Goal: Transaction & Acquisition: Purchase product/service

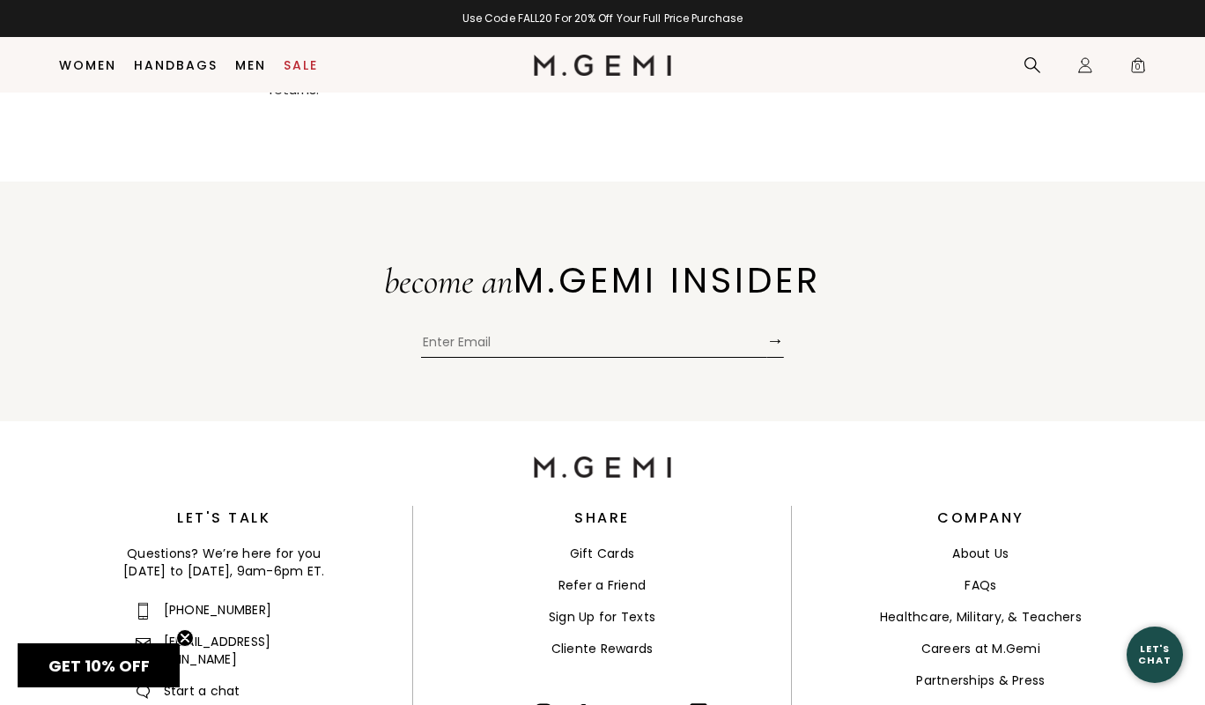
scroll to position [6326, 0]
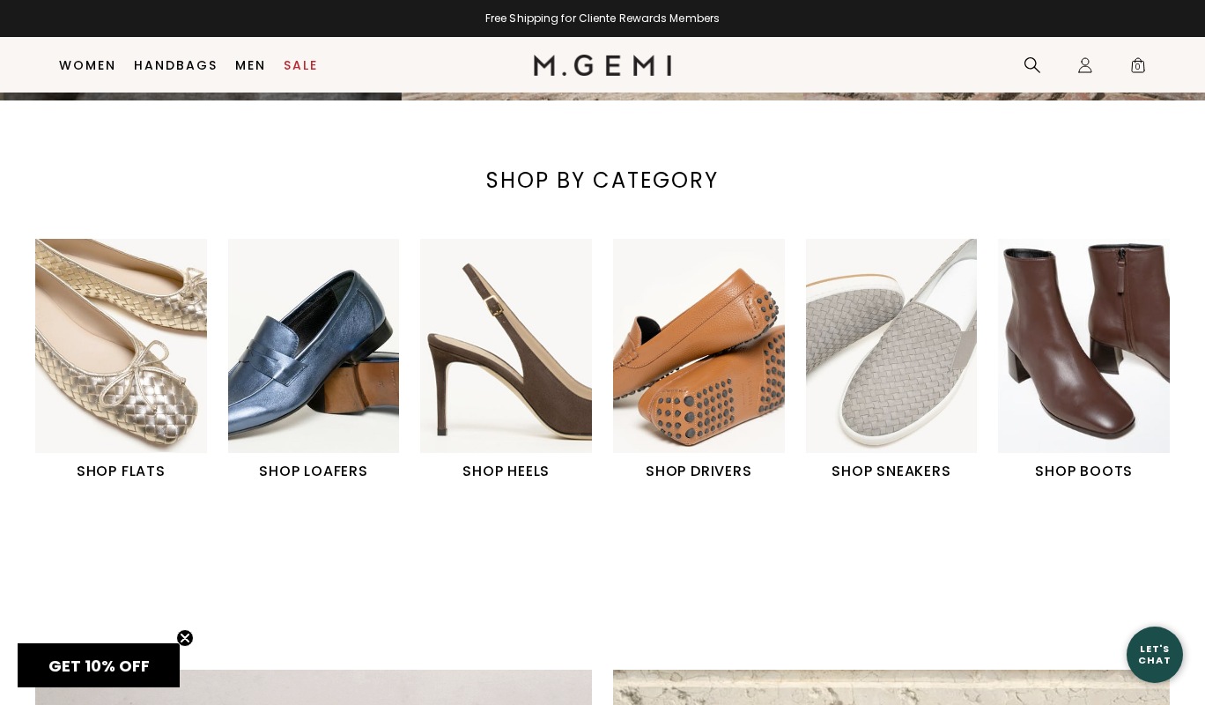
scroll to position [496, 0]
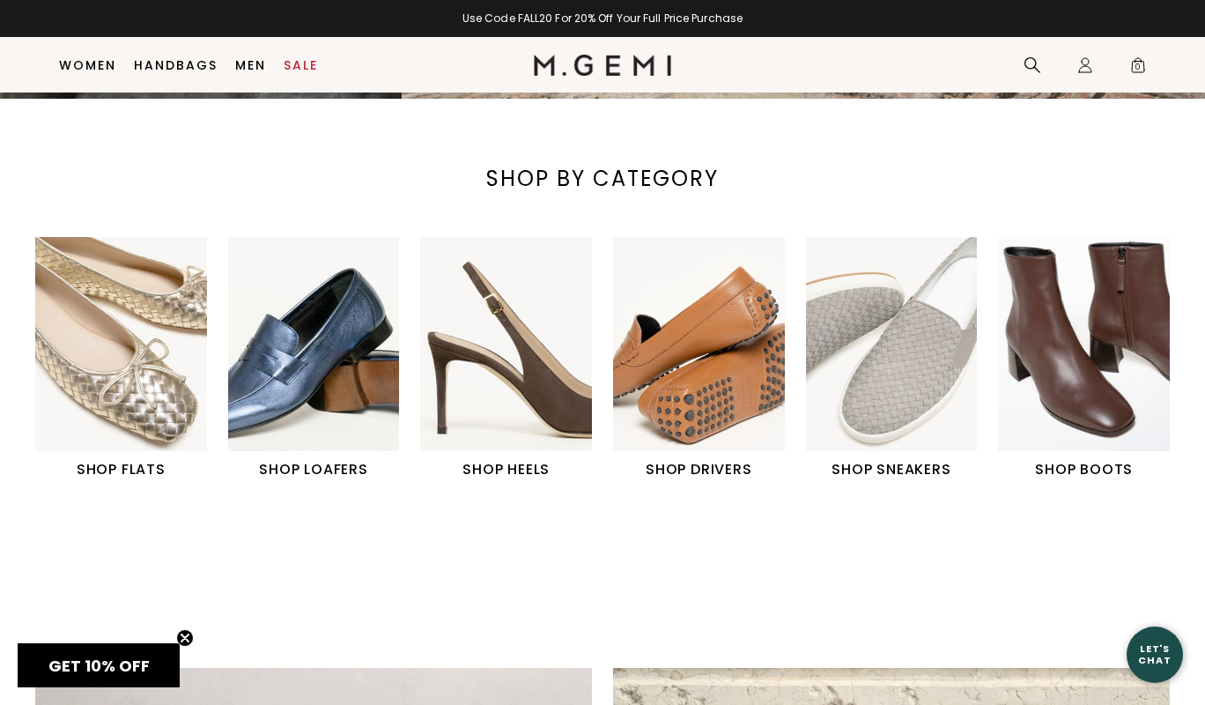
click at [151, 361] on img "1 / 6" at bounding box center [121, 344] width 172 height 214
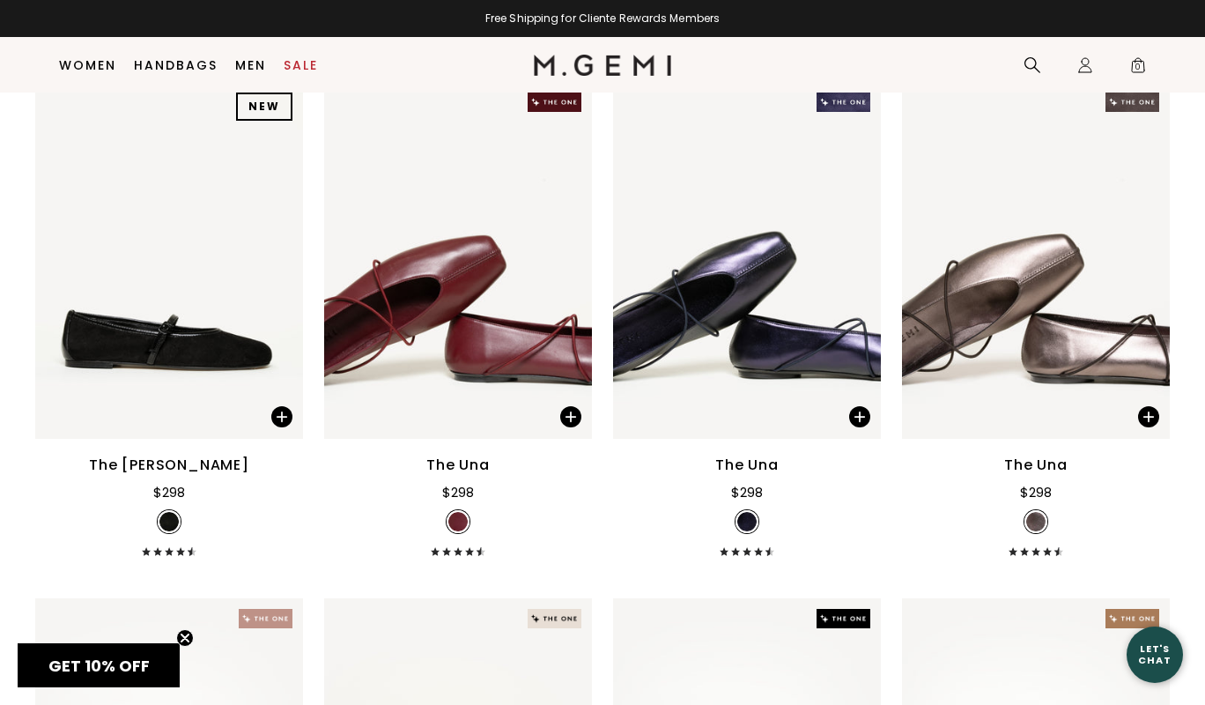
scroll to position [3370, 0]
